Goal: Information Seeking & Learning: Find specific fact

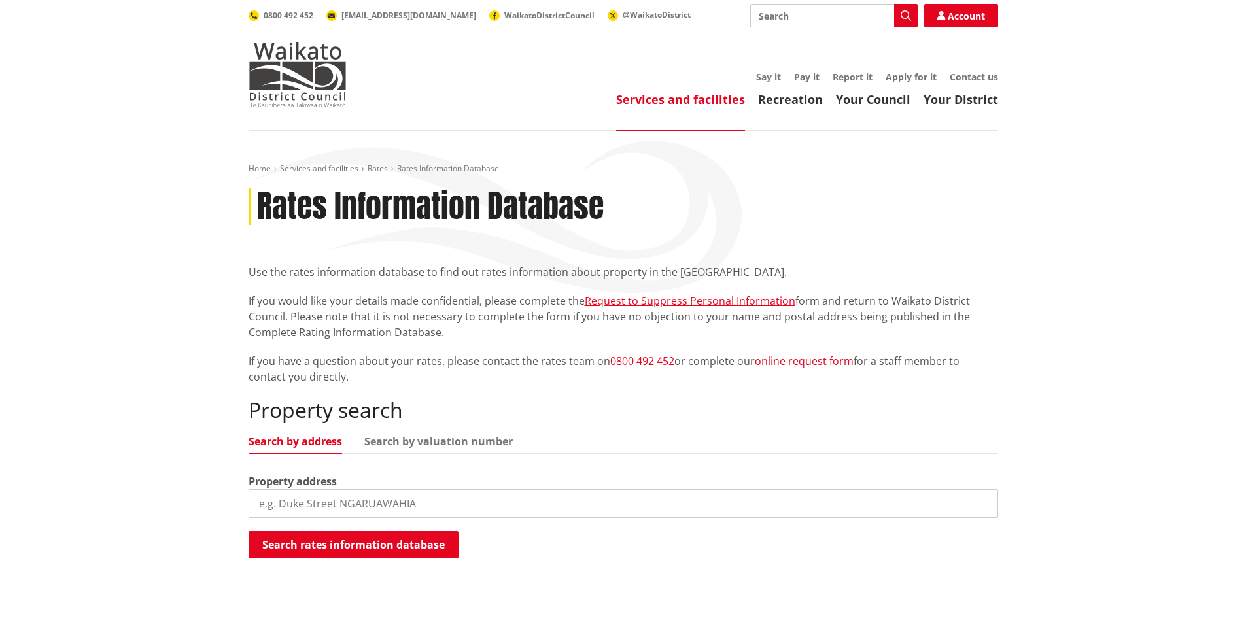
click at [358, 509] on input "search" at bounding box center [622, 503] width 749 height 29
type input "43B Whitikahu"
click at [372, 549] on button "Search rates information database" at bounding box center [353, 544] width 210 height 27
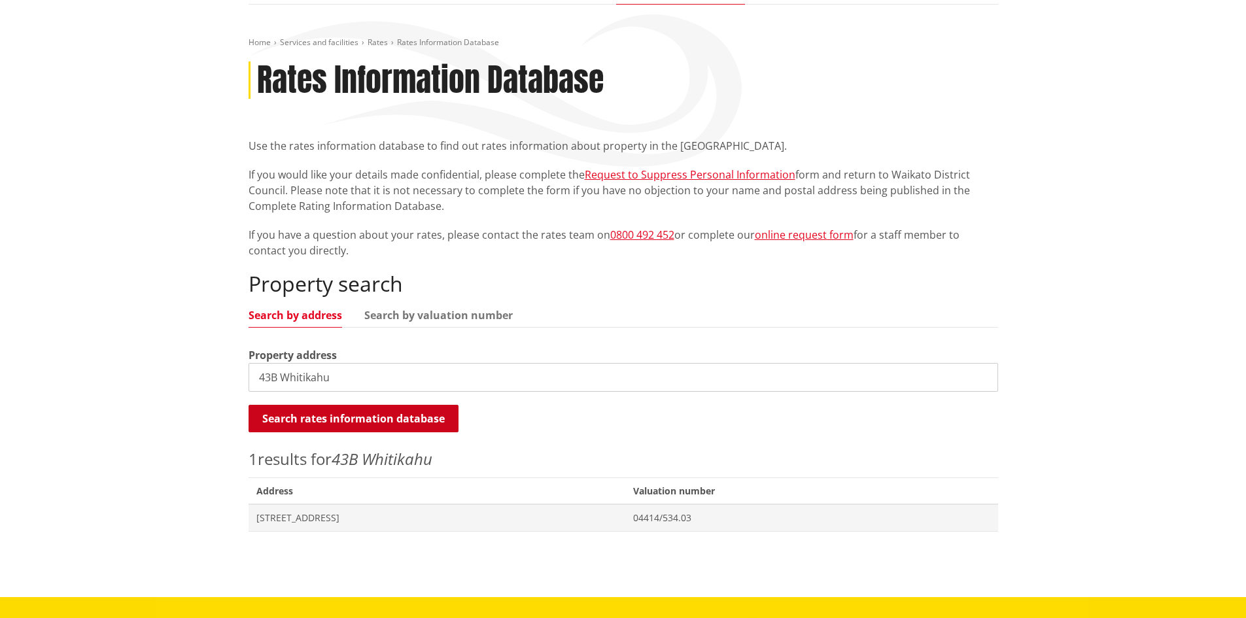
scroll to position [131, 0]
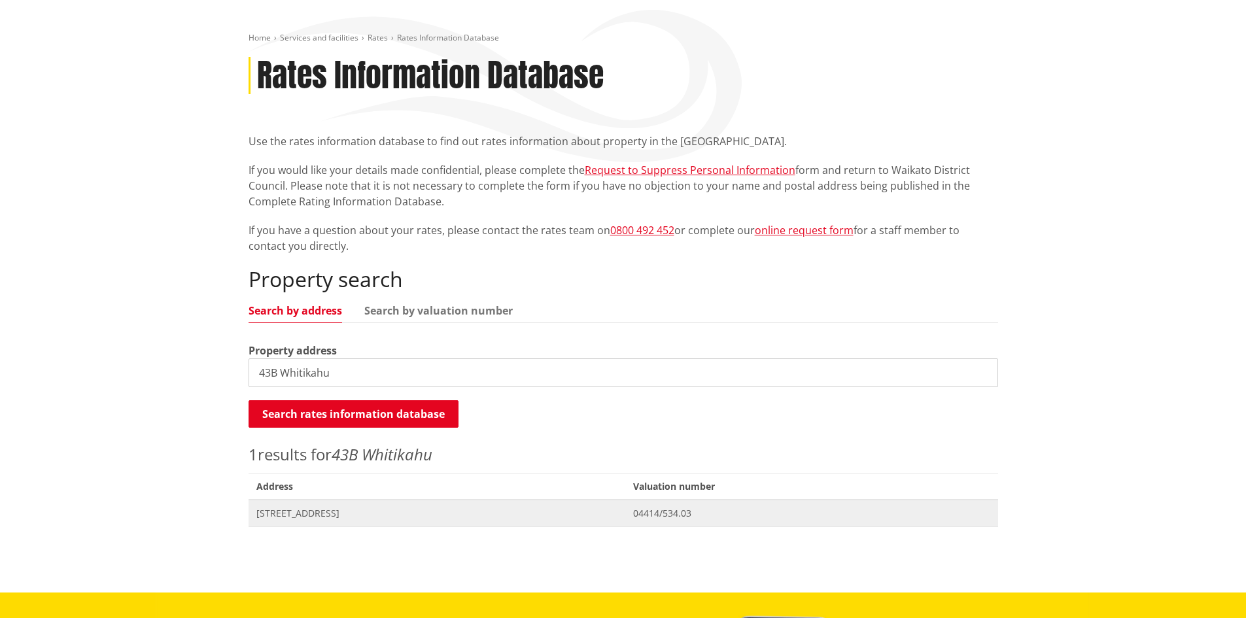
click at [374, 512] on span "[STREET_ADDRESS]" at bounding box center [437, 513] width 362 height 13
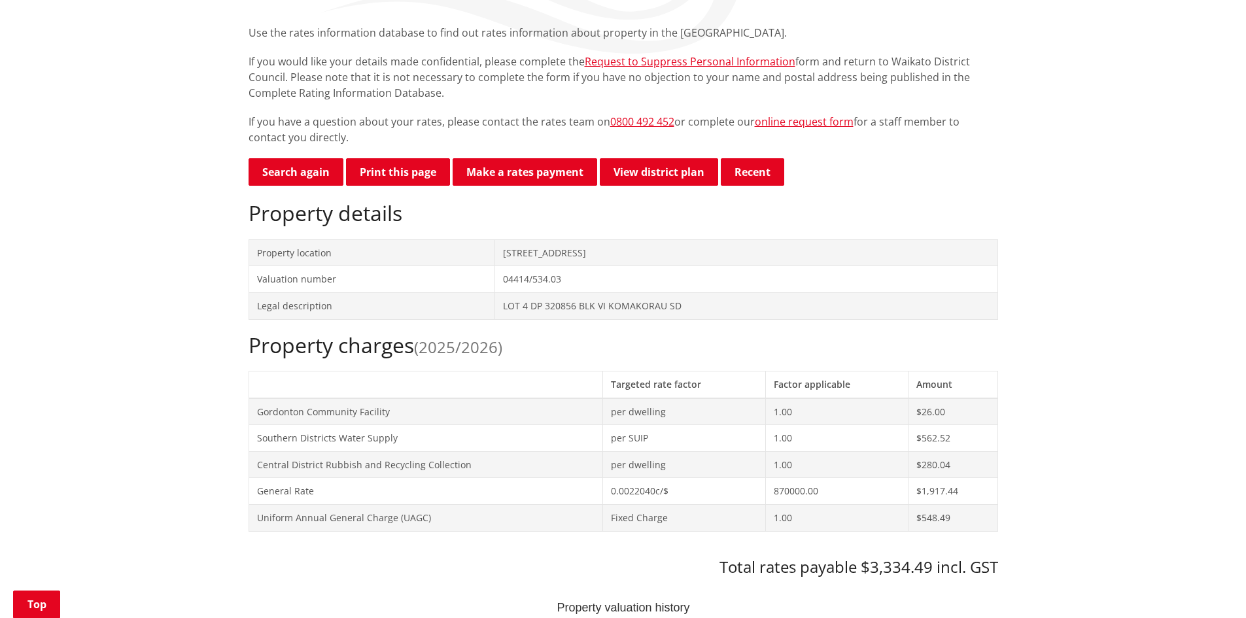
scroll to position [262, 0]
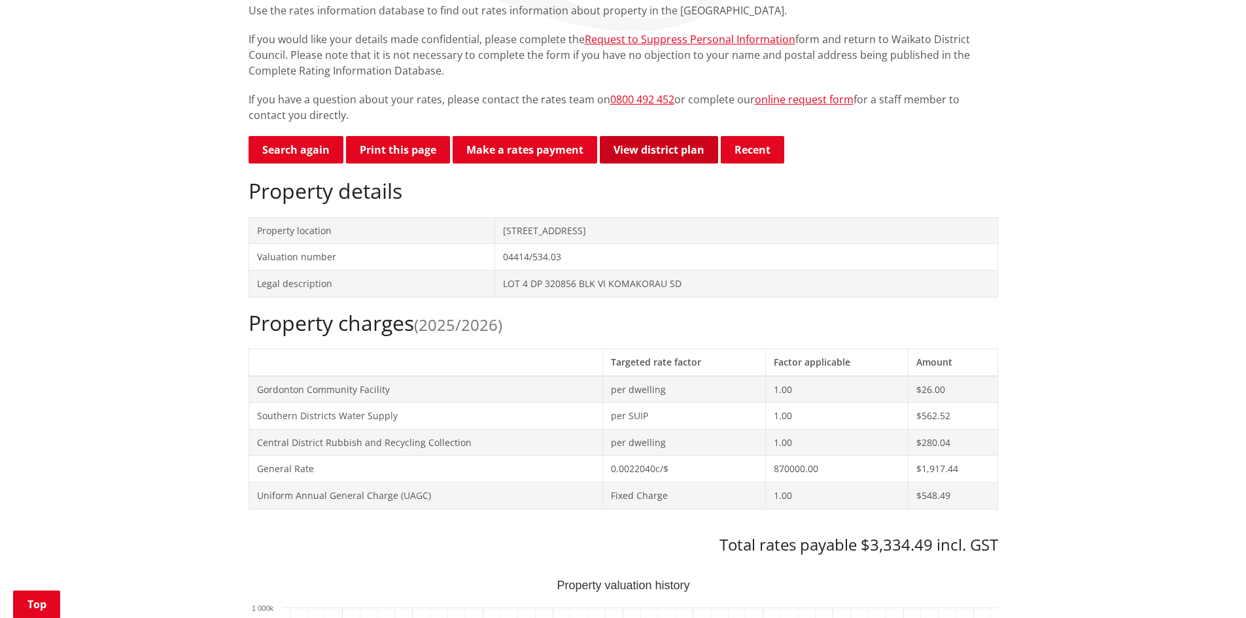
click at [662, 148] on link "View district plan" at bounding box center [659, 149] width 118 height 27
